Goal: Task Accomplishment & Management: Manage account settings

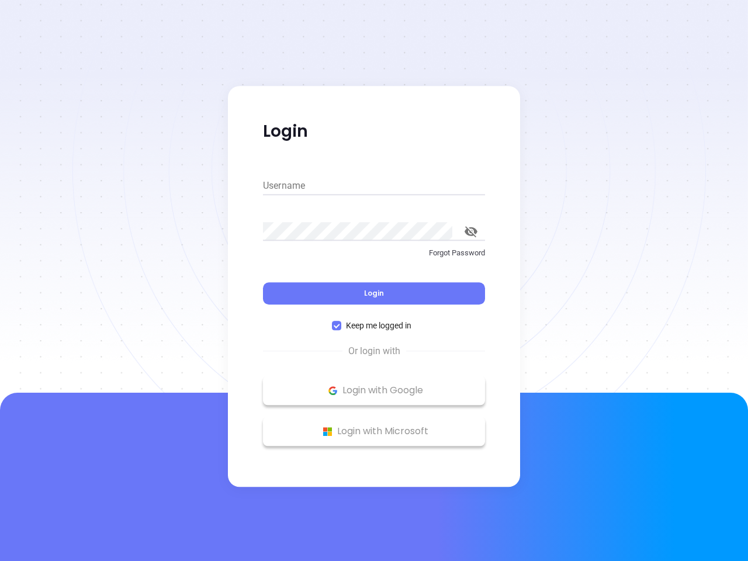
click at [374, 281] on div "Login" at bounding box center [374, 286] width 222 height 36
click at [374, 186] on input "Username" at bounding box center [374, 186] width 222 height 19
click at [471, 232] on icon "toggle password visibility" at bounding box center [471, 231] width 13 height 11
click at [374, 294] on span "Login" at bounding box center [374, 293] width 20 height 10
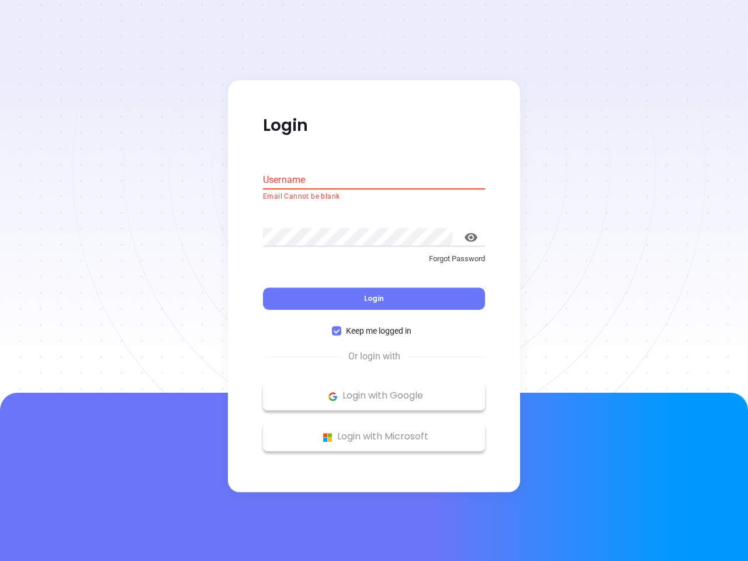
click at [374, 326] on span "Keep me logged in" at bounding box center [378, 331] width 75 height 13
click at [341, 327] on input "Keep me logged in" at bounding box center [336, 331] width 9 height 9
checkbox input "false"
click at [374, 391] on p "Login with Google" at bounding box center [374, 397] width 210 height 18
click at [374, 432] on p "Login with Microsoft" at bounding box center [374, 438] width 210 height 18
